Goal: Information Seeking & Learning: Learn about a topic

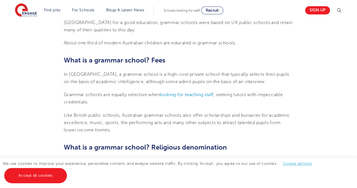
scroll to position [261, 0]
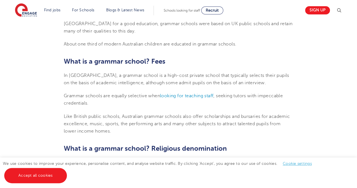
click at [193, 116] on span "Like British public schools, Australian grammar schools also offer scholarships…" at bounding box center [177, 124] width 226 height 20
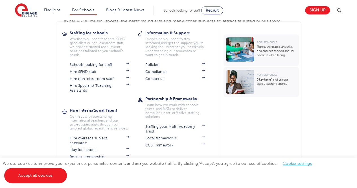
scroll to position [359, 0]
